Goal: Information Seeking & Learning: Learn about a topic

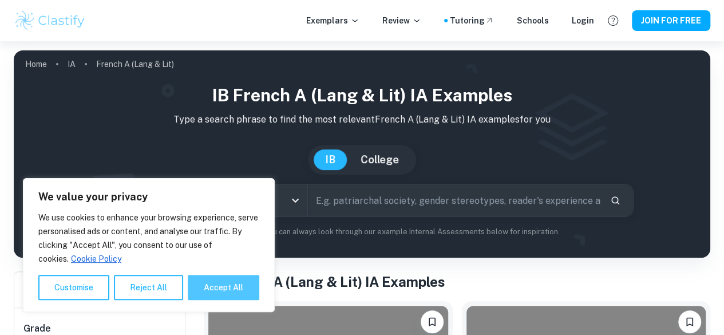
click at [228, 281] on button "Accept All" at bounding box center [224, 287] width 72 height 25
checkbox input "true"
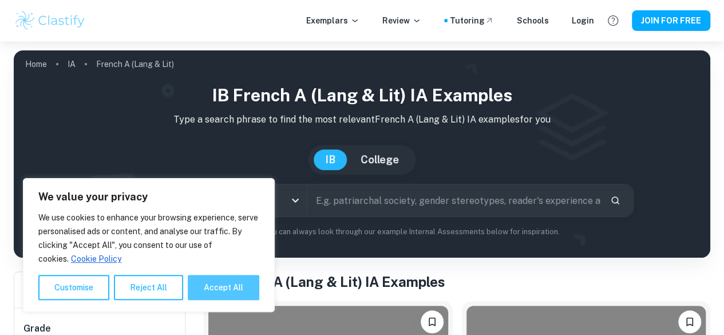
checkbox input "true"
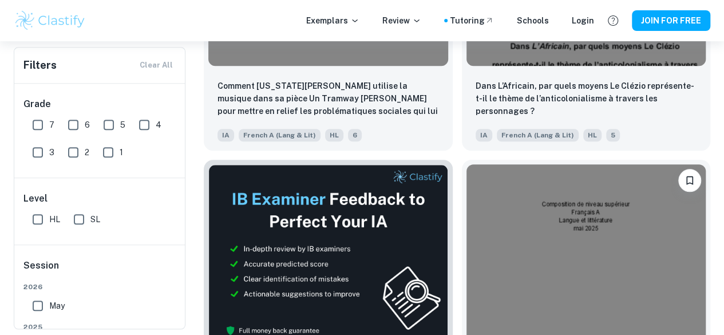
scroll to position [423, 0]
